Goal: Information Seeking & Learning: Learn about a topic

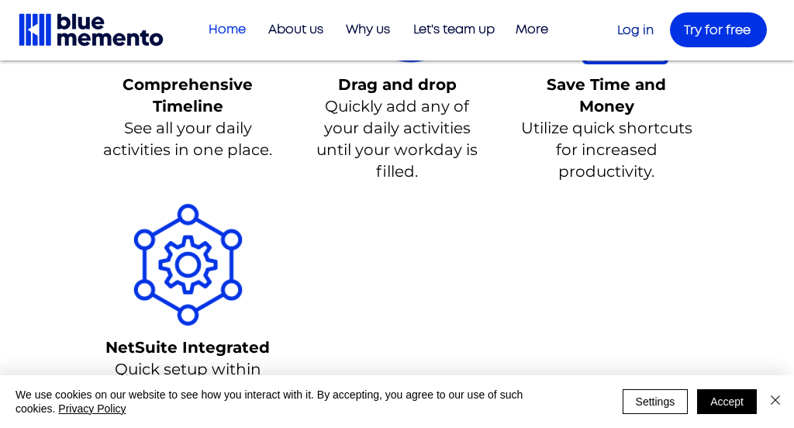
scroll to position [1200, 0]
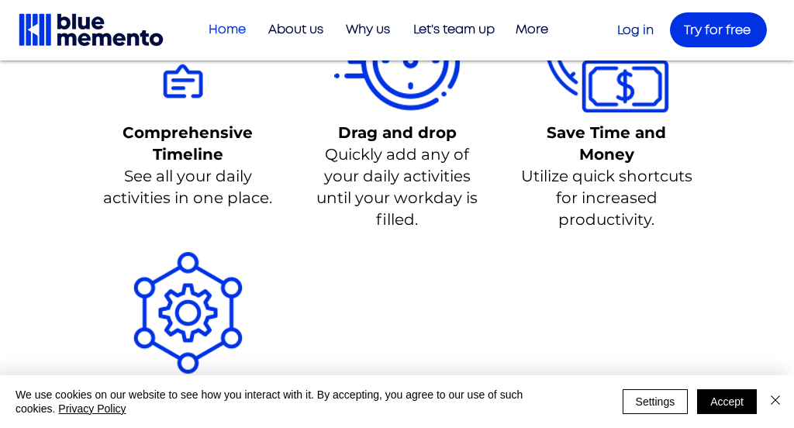
click at [130, 137] on span "Comprehensive Timeline" at bounding box center [187, 143] width 130 height 40
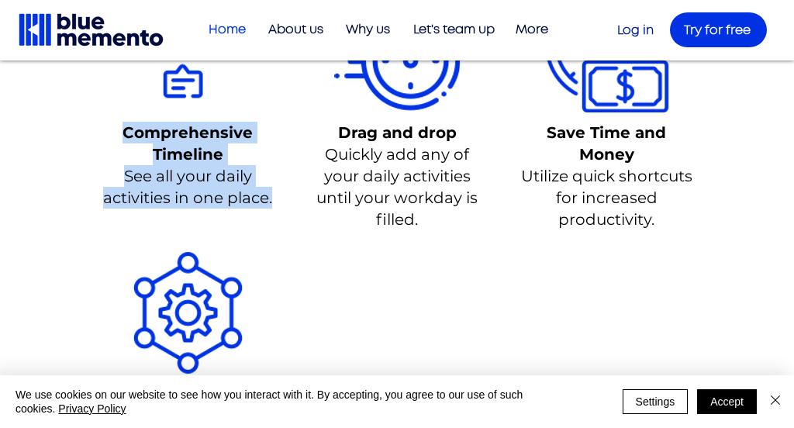
drag, startPoint x: 126, startPoint y: 136, endPoint x: 274, endPoint y: 204, distance: 162.3
click at [274, 204] on div "Comprehensive Timeline See all your daily activities in one place." at bounding box center [188, 165] width 174 height 87
copy div "Comprehensive Timeline See all your daily activities in one place."
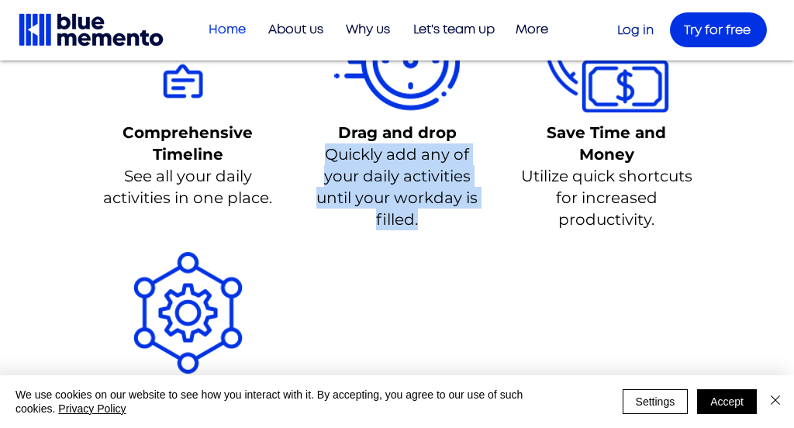
drag, startPoint x: 359, startPoint y: 163, endPoint x: 429, endPoint y: 219, distance: 90.4
click at [429, 219] on p "Quickly add any of your daily activities until your workday is filled." at bounding box center [397, 186] width 174 height 87
copy span "Quickly add any of your daily activities until your workday is filled."
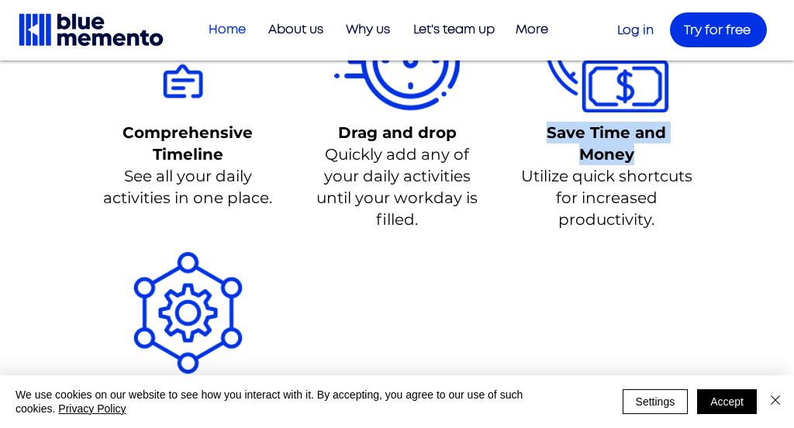
drag, startPoint x: 537, startPoint y: 129, endPoint x: 672, endPoint y: 158, distance: 138.0
click at [677, 156] on p "Save Time and Money" at bounding box center [606, 143] width 174 height 43
copy span "Save Time and Money"
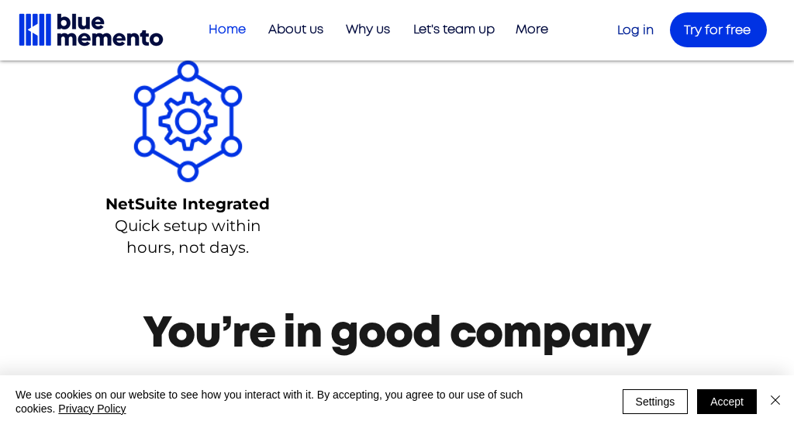
scroll to position [1394, 0]
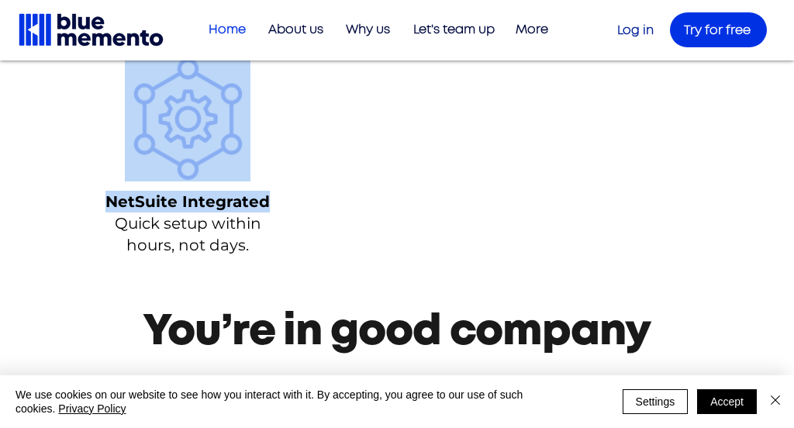
drag, startPoint x: 92, startPoint y: 205, endPoint x: 272, endPoint y: 208, distance: 179.8
click at [272, 208] on div "NetSuite Integrated Quick setup within hours, not days." at bounding box center [188, 156] width 194 height 226
drag, startPoint x: 272, startPoint y: 208, endPoint x: 275, endPoint y: 233, distance: 25.0
click at [272, 208] on p "NetSuite Integrated" at bounding box center [188, 202] width 174 height 22
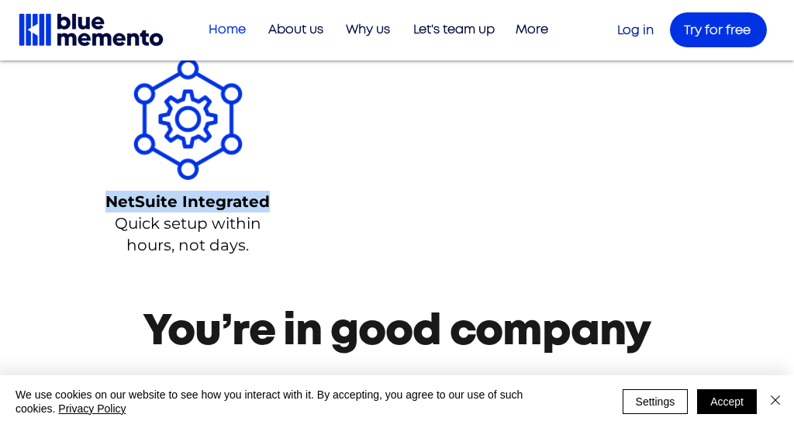
drag, startPoint x: 267, startPoint y: 207, endPoint x: 24, endPoint y: 233, distance: 244.0
click at [111, 208] on p "NetSuite Integrated" at bounding box center [188, 202] width 174 height 22
click at [124, 205] on span "NetSuite Integrated" at bounding box center [187, 201] width 164 height 19
drag, startPoint x: 192, startPoint y: 207, endPoint x: 273, endPoint y: 208, distance: 80.6
click at [273, 208] on p "NetSuite Integrated" at bounding box center [188, 202] width 174 height 22
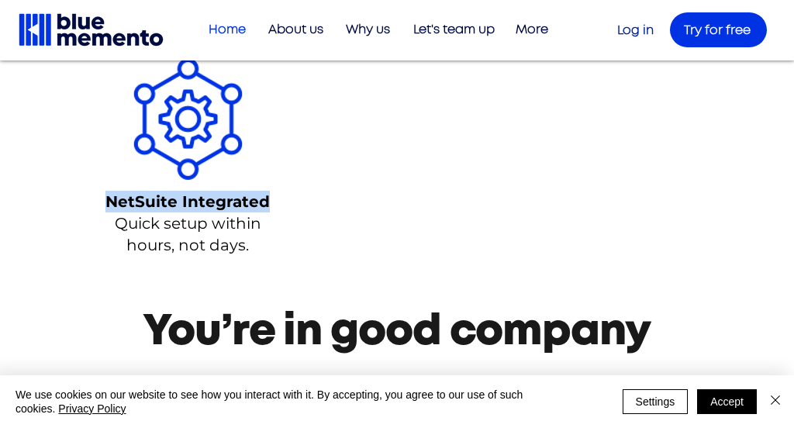
copy span "NetSuite Integrated"
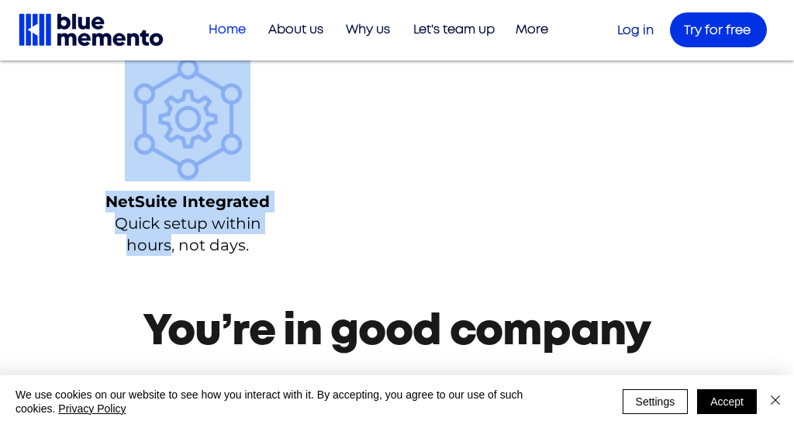
drag, startPoint x: 257, startPoint y: 261, endPoint x: 170, endPoint y: 243, distance: 88.8
click at [170, 243] on div "NetSuite Integrated Quick setup within hours, not days." at bounding box center [188, 156] width 194 height 226
drag, startPoint x: 170, startPoint y: 243, endPoint x: 129, endPoint y: 246, distance: 40.4
click at [166, 243] on span "Quick setup within hours, not days." at bounding box center [188, 234] width 146 height 40
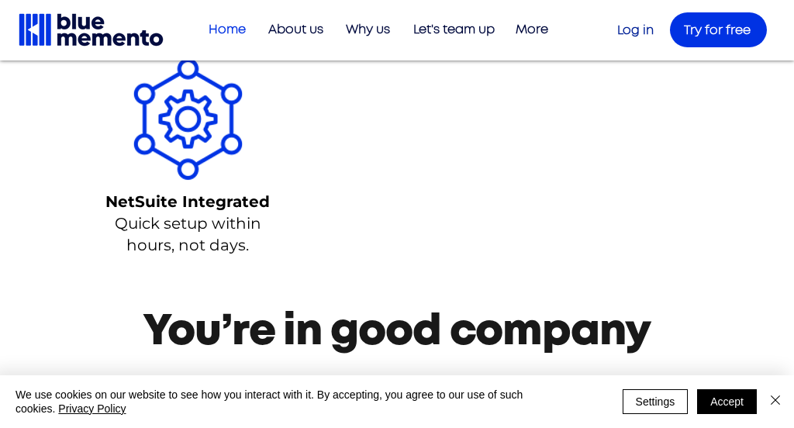
click at [115, 229] on span "Quick setup within hours, not days." at bounding box center [188, 234] width 146 height 40
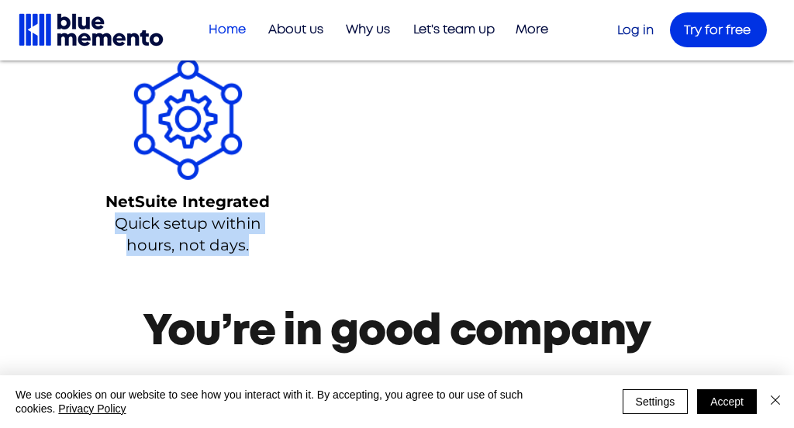
drag, startPoint x: 114, startPoint y: 229, endPoint x: 261, endPoint y: 256, distance: 149.7
click at [261, 256] on p "Quick setup within hours, not days." at bounding box center [188, 233] width 174 height 43
copy span "Quick setup within hours, not days."
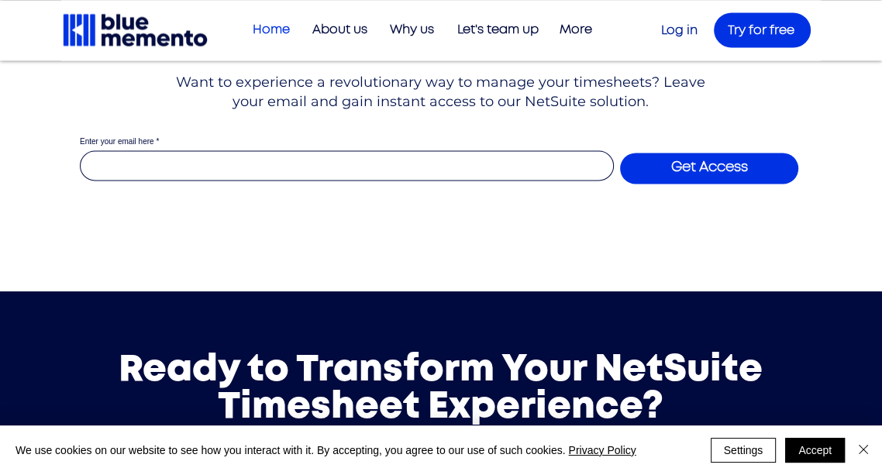
scroll to position [5717, 0]
